Goal: Communication & Community: Answer question/provide support

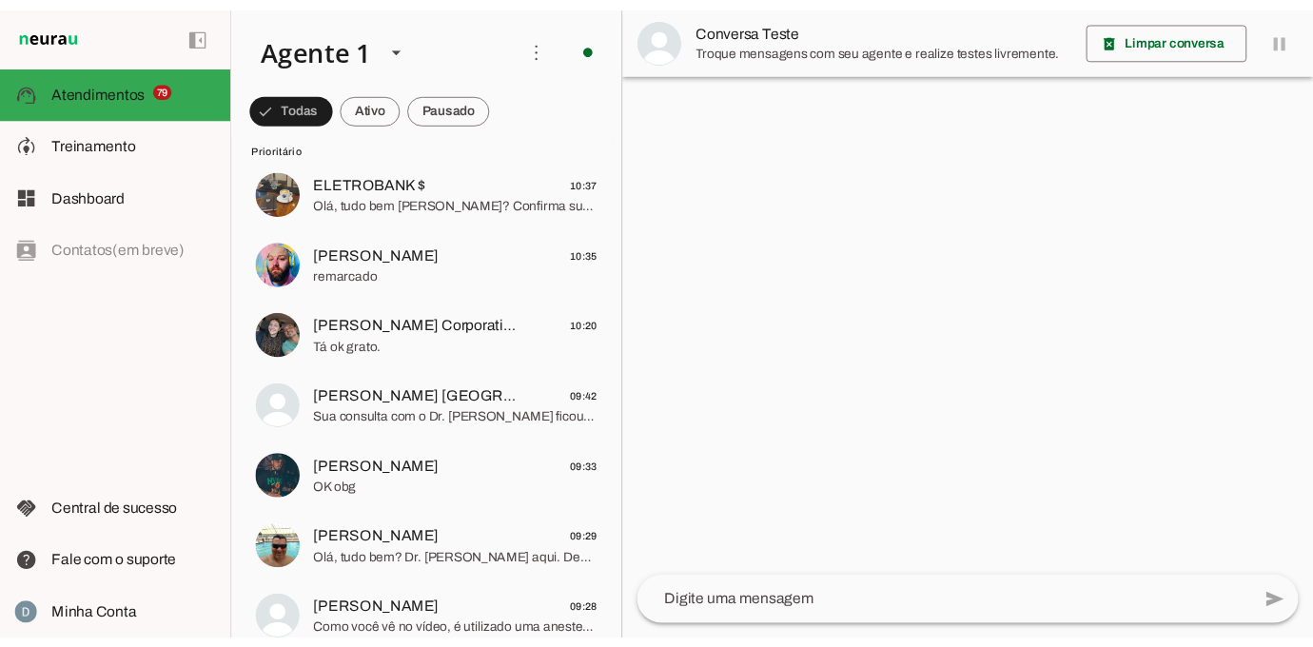
scroll to position [627, 0]
